Goal: Find specific page/section: Find specific page/section

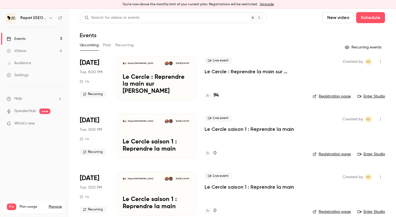
click at [58, 18] on icon at bounding box center [60, 18] width 4 height 4
click at [28, 101] on ul "Help SpeakerHub new What's new" at bounding box center [34, 111] width 69 height 49
click at [21, 99] on span "Help" at bounding box center [18, 99] width 8 height 6
click at [85, 112] on link "Help center" at bounding box center [101, 109] width 60 height 15
click at [134, 59] on div "Repat [GEOGRAPHIC_DATA] [DATE] 8:00 PM Le Cercle : Reprendre la main sur [PERSO…" at bounding box center [156, 78] width 78 height 44
